Goal: Task Accomplishment & Management: Manage account settings

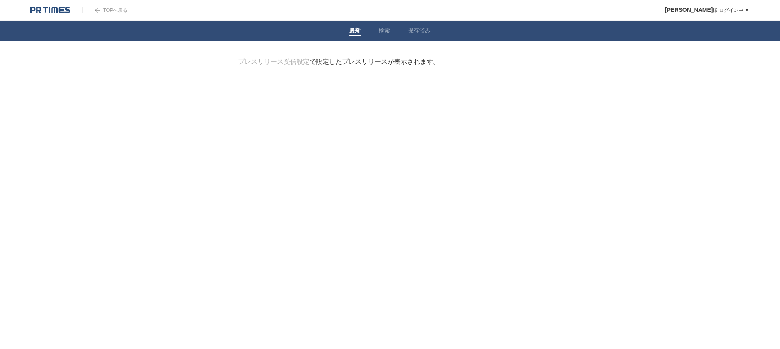
click at [113, 14] on div "TOPへ戻る" at bounding box center [104, 10] width 45 height 20
click at [112, 12] on link "TOPへ戻る" at bounding box center [104, 10] width 45 height 6
click at [380, 26] on li "検索" at bounding box center [384, 31] width 29 height 20
click at [378, 29] on li "検索" at bounding box center [384, 31] width 29 height 20
click at [388, 32] on link "検索" at bounding box center [384, 31] width 11 height 9
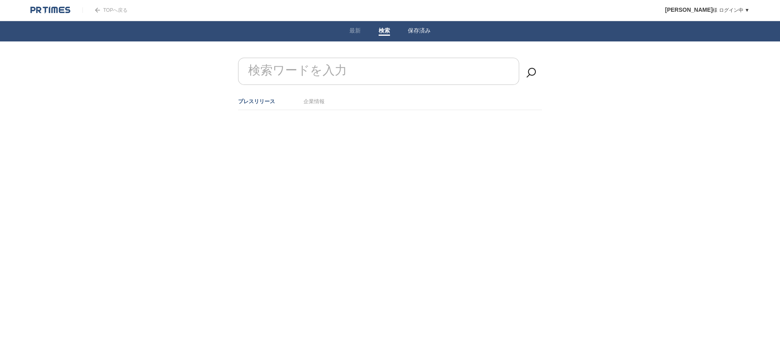
click at [423, 30] on link "保存済み" at bounding box center [419, 31] width 23 height 9
click at [381, 28] on link "検索" at bounding box center [384, 31] width 11 height 9
click at [362, 69] on input "検索ワードを入力" at bounding box center [378, 71] width 281 height 27
click at [314, 102] on link "企業情報" at bounding box center [314, 101] width 21 height 6
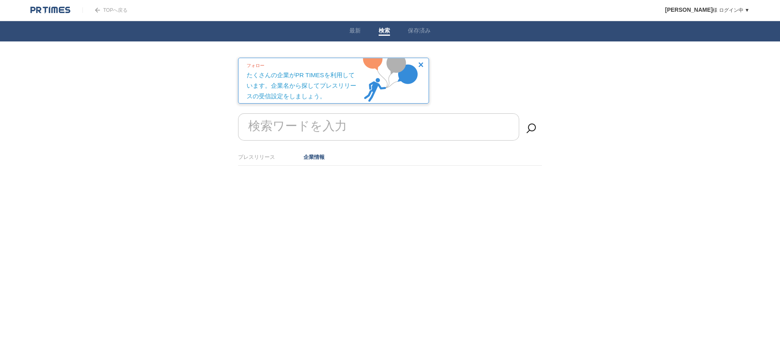
click at [249, 161] on li "プレスリリース" at bounding box center [256, 156] width 37 height 13
click at [265, 160] on link "プレスリリース" at bounding box center [256, 157] width 37 height 6
click at [274, 113] on form "検索ワードを入力" at bounding box center [390, 113] width 304 height 0
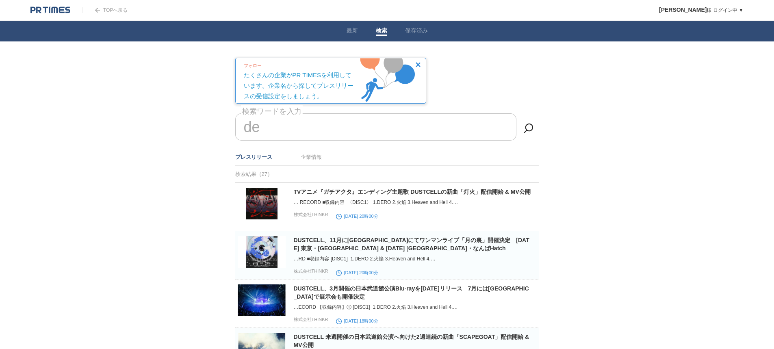
type input "d"
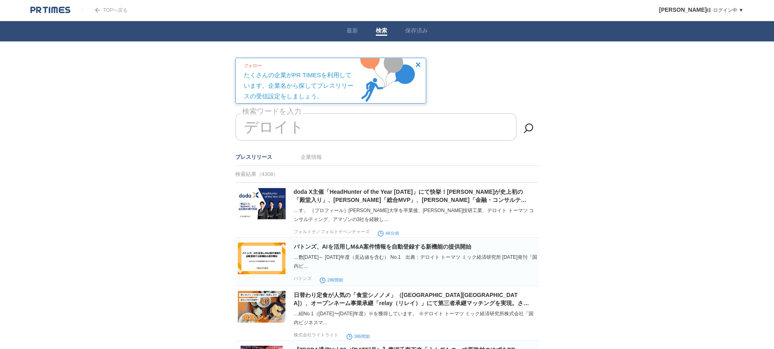
type input "デロイト"
click at [421, 64] on link at bounding box center [417, 65] width 7 height 7
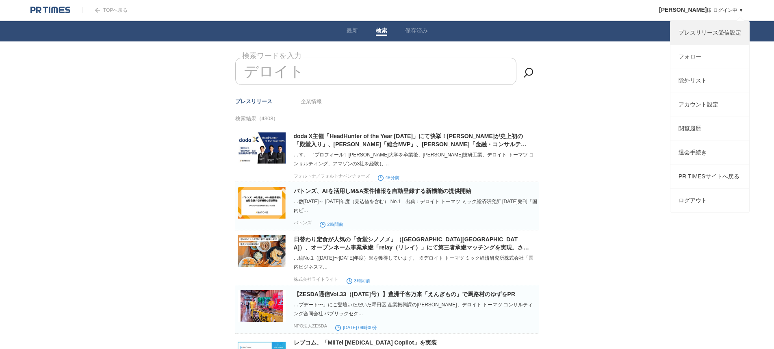
click at [718, 30] on link "プレスリリース受信設定" at bounding box center [709, 33] width 79 height 24
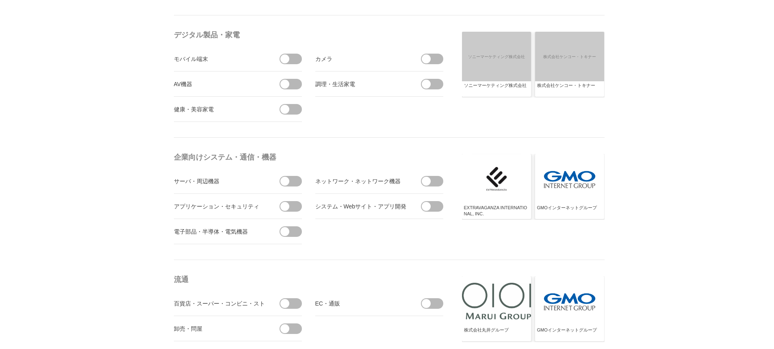
scroll to position [325, 0]
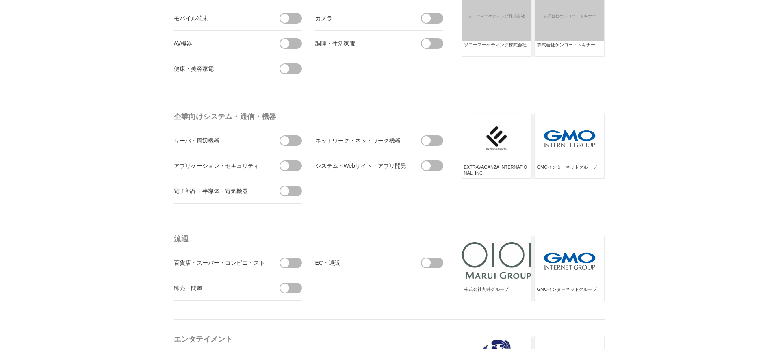
click at [292, 167] on span at bounding box center [293, 166] width 17 height 11
click at [0, 0] on input "checkbox" at bounding box center [0, 0] width 0 height 0
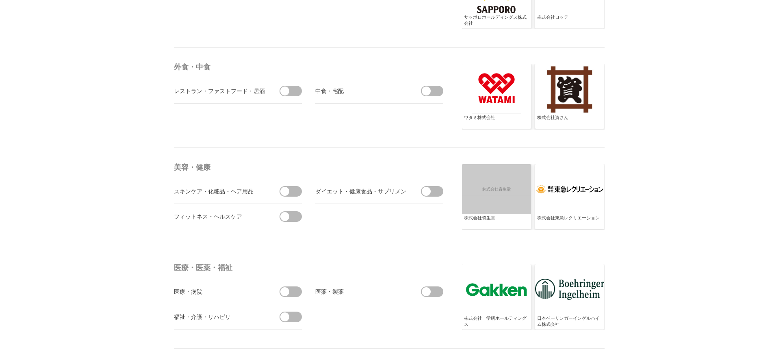
scroll to position [1503, 0]
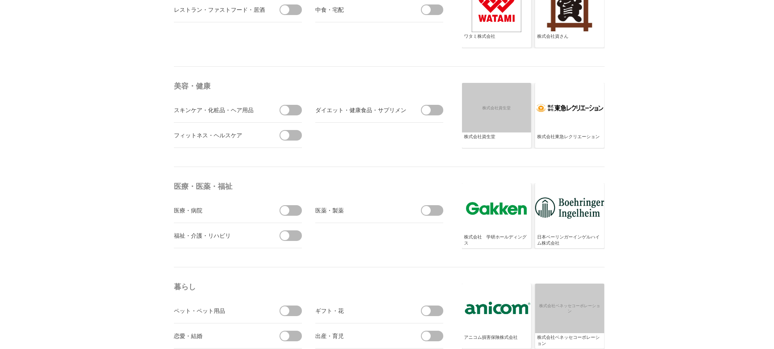
click at [295, 214] on span at bounding box center [293, 210] width 17 height 11
click at [0, 0] on input "checkbox" at bounding box center [0, 0] width 0 height 0
click at [434, 213] on span at bounding box center [434, 210] width 17 height 11
click at [0, 0] on input "checkbox" at bounding box center [0, 0] width 0 height 0
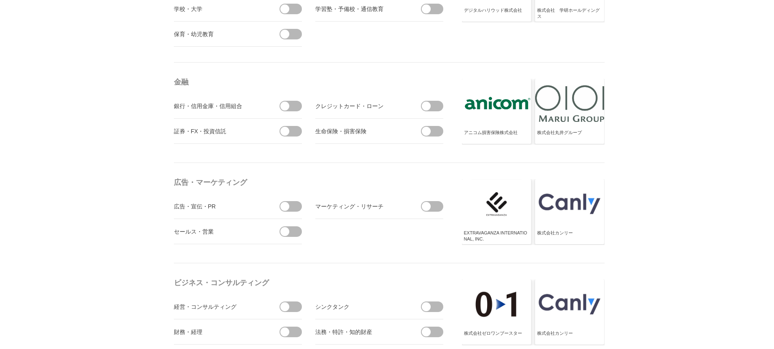
scroll to position [2235, 0]
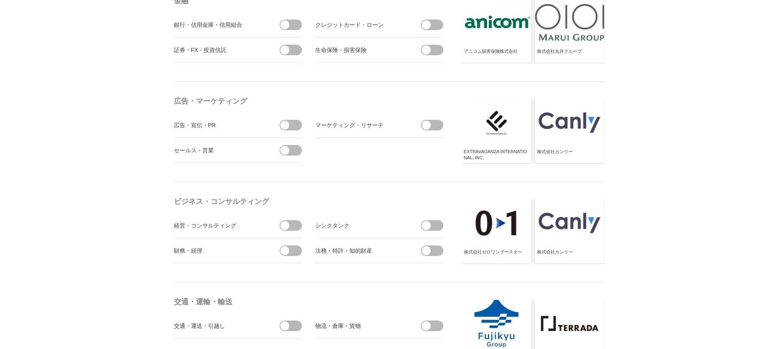
click at [294, 222] on span at bounding box center [293, 225] width 17 height 11
click at [0, 0] on input "checkbox" at bounding box center [0, 0] width 0 height 0
click at [443, 223] on ul "経営・コンサルティング 受信しない シンクタンク 財務・経理" at bounding box center [310, 238] width 272 height 50
click at [429, 222] on span at bounding box center [426, 225] width 9 height 9
click at [0, 0] on input "checkbox" at bounding box center [0, 0] width 0 height 0
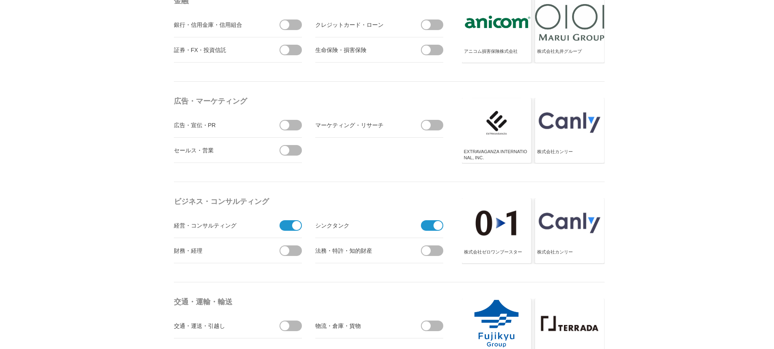
click at [301, 256] on li "財務・経理" at bounding box center [238, 250] width 128 height 25
click at [298, 250] on span at bounding box center [293, 250] width 17 height 11
click at [0, 0] on input "checkbox" at bounding box center [0, 0] width 0 height 0
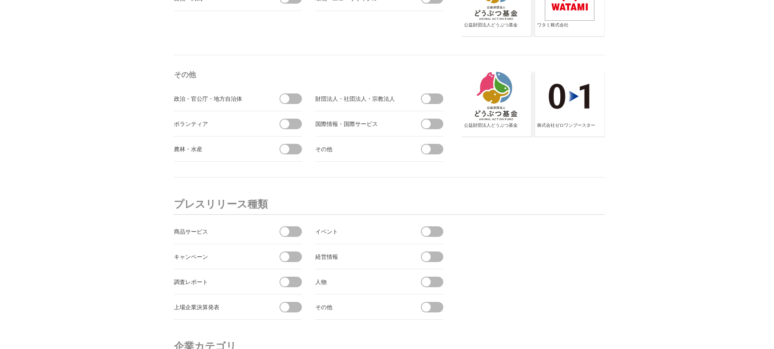
scroll to position [2804, 0]
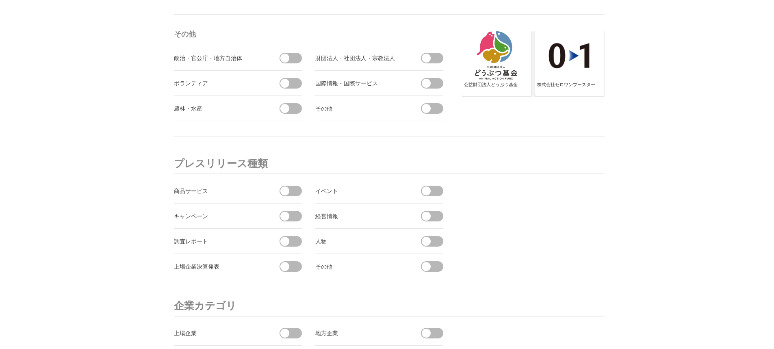
click at [288, 187] on span at bounding box center [293, 191] width 17 height 11
click at [0, 0] on input "checkbox" at bounding box center [0, 0] width 0 height 0
click at [293, 266] on span at bounding box center [293, 266] width 17 height 11
click at [0, 0] on input "checkbox" at bounding box center [0, 0] width 0 height 0
click at [295, 236] on span at bounding box center [293, 241] width 17 height 11
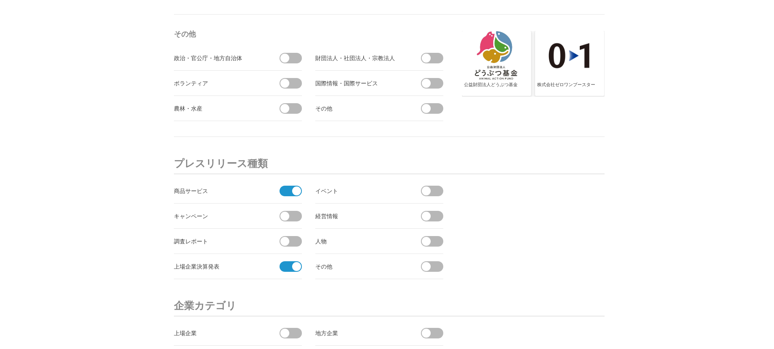
click at [0, 0] on input "checkbox" at bounding box center [0, 0] width 0 height 0
click at [436, 217] on span at bounding box center [434, 216] width 17 height 11
click at [0, 0] on input "checkbox" at bounding box center [0, 0] width 0 height 0
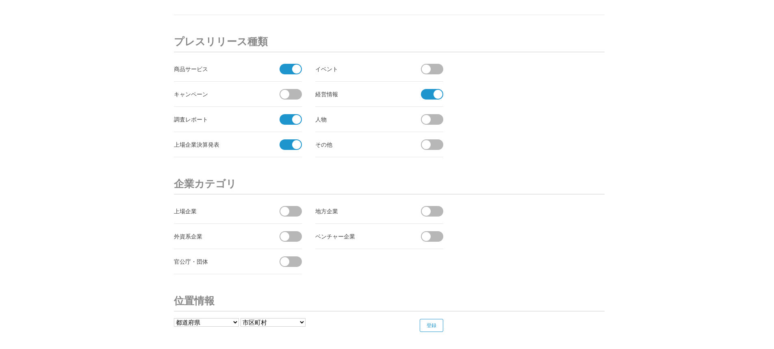
scroll to position [2966, 0]
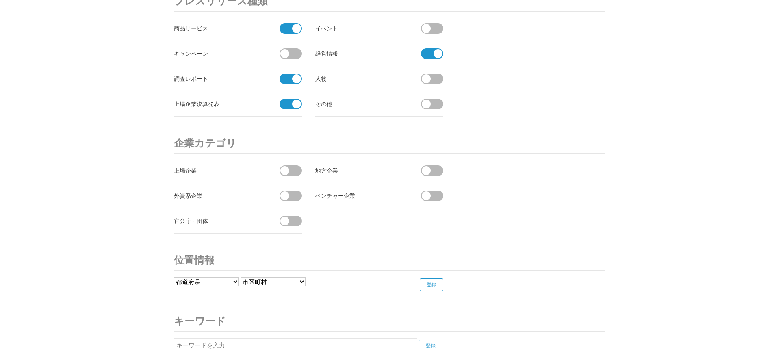
click at [436, 26] on span at bounding box center [434, 28] width 17 height 11
click at [0, 0] on input "checkbox" at bounding box center [0, 0] width 0 height 0
click at [296, 169] on span at bounding box center [293, 170] width 17 height 11
click at [0, 0] on input "checkbox" at bounding box center [0, 0] width 0 height 0
click at [297, 202] on li "外資系企業" at bounding box center [238, 195] width 128 height 25
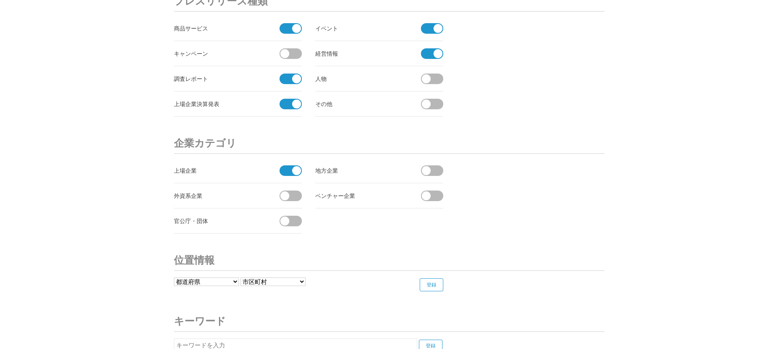
click at [288, 192] on span at bounding box center [293, 196] width 17 height 11
click at [0, 0] on input "checkbox" at bounding box center [0, 0] width 0 height 0
click at [436, 167] on span at bounding box center [434, 170] width 17 height 11
click at [0, 0] on input "checkbox" at bounding box center [0, 0] width 0 height 0
click at [440, 198] on span at bounding box center [434, 196] width 17 height 11
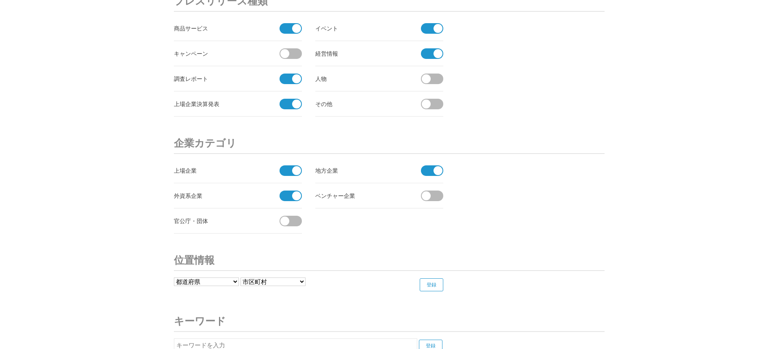
click at [0, 0] on input "checkbox" at bounding box center [0, 0] width 0 height 0
click at [430, 172] on span at bounding box center [429, 170] width 17 height 11
click at [0, 0] on input "受信しない" at bounding box center [0, 0] width 0 height 0
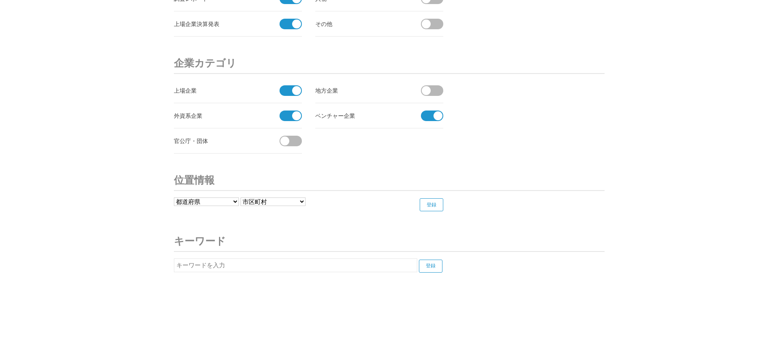
click at [284, 267] on input "text" at bounding box center [295, 265] width 243 height 14
type input "で"
click at [431, 260] on input "登録" at bounding box center [431, 266] width 24 height 13
click at [271, 269] on input "DX" at bounding box center [295, 265] width 243 height 14
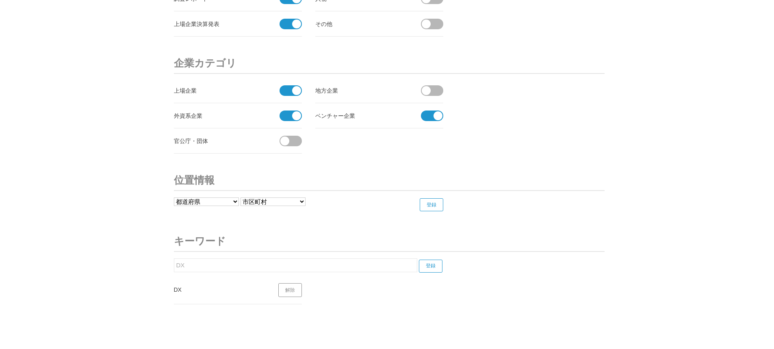
type input "D"
click at [432, 267] on input "登録" at bounding box center [431, 266] width 24 height 13
click at [254, 272] on form "企業価値評価 登録" at bounding box center [313, 265] width 278 height 14
type input "企"
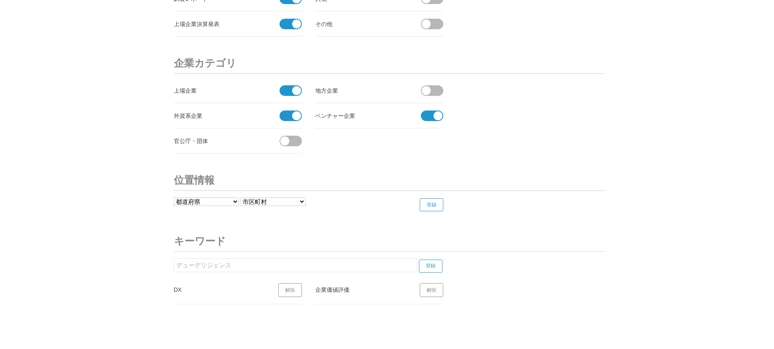
type input "デューデリジェンス"
click at [432, 268] on input "登録" at bounding box center [431, 266] width 24 height 13
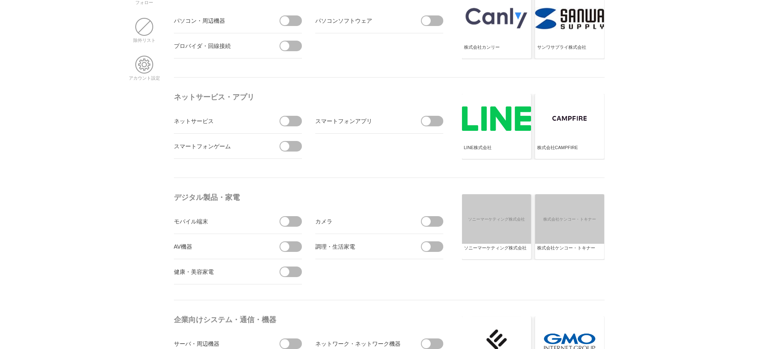
scroll to position [284, 0]
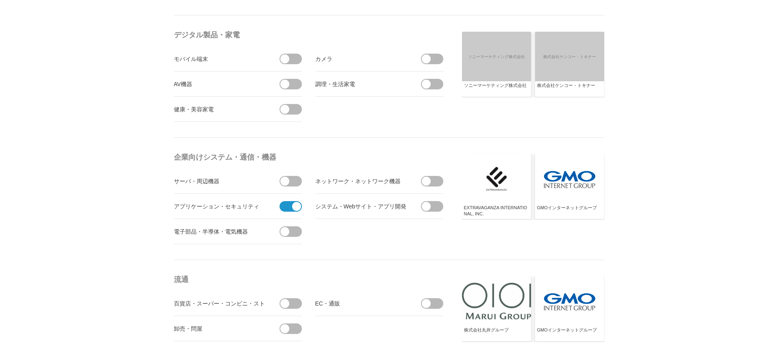
click at [431, 207] on span at bounding box center [434, 206] width 17 height 11
click at [0, 0] on input "checkbox" at bounding box center [0, 0] width 0 height 0
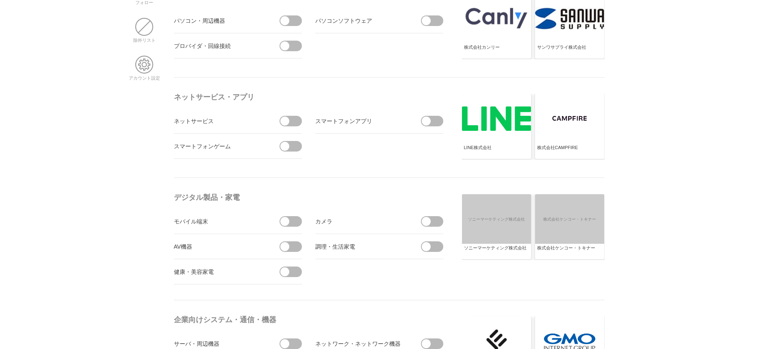
scroll to position [0, 0]
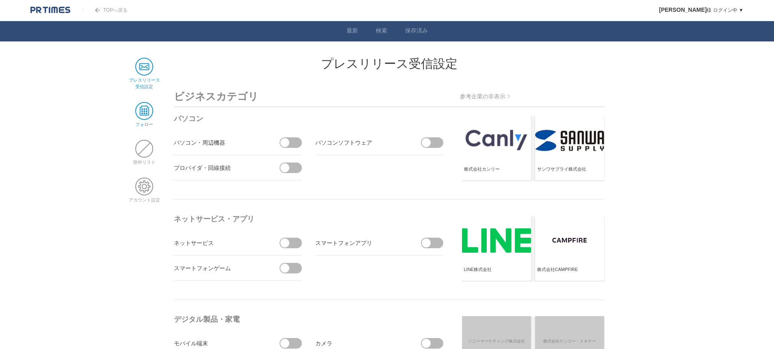
click at [141, 118] on span at bounding box center [144, 111] width 18 height 18
